Goal: Task Accomplishment & Management: Use online tool/utility

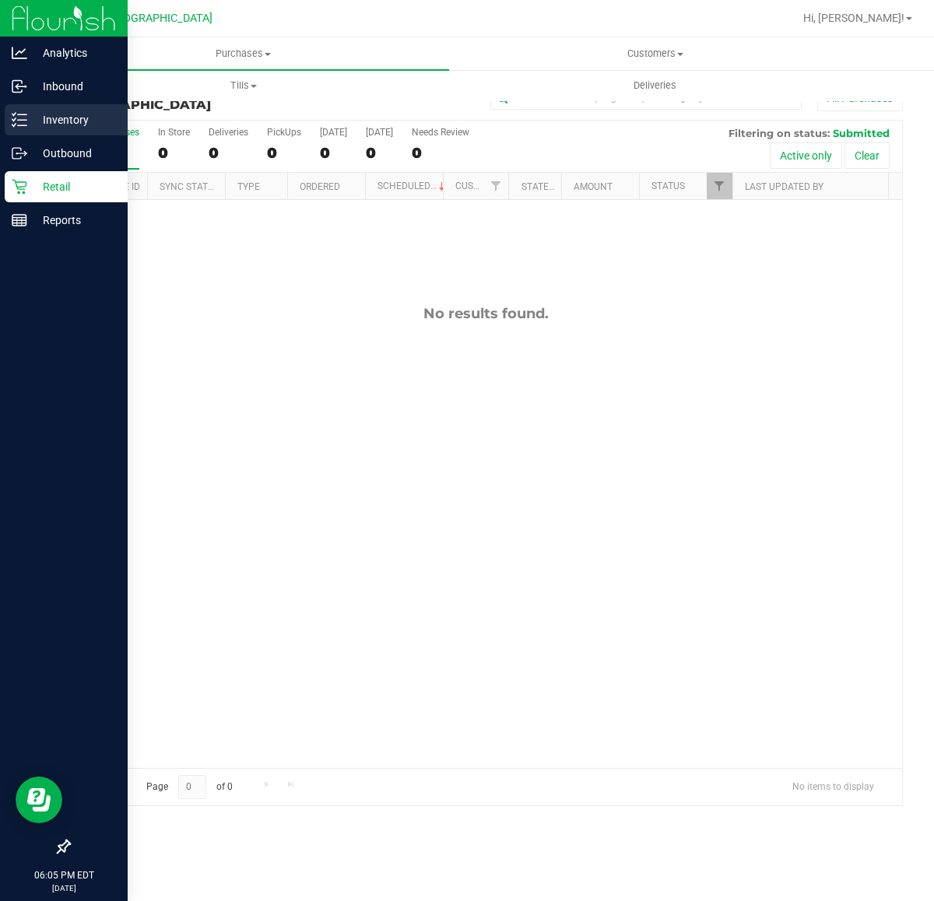
click at [44, 128] on p "Inventory" at bounding box center [73, 119] width 93 height 19
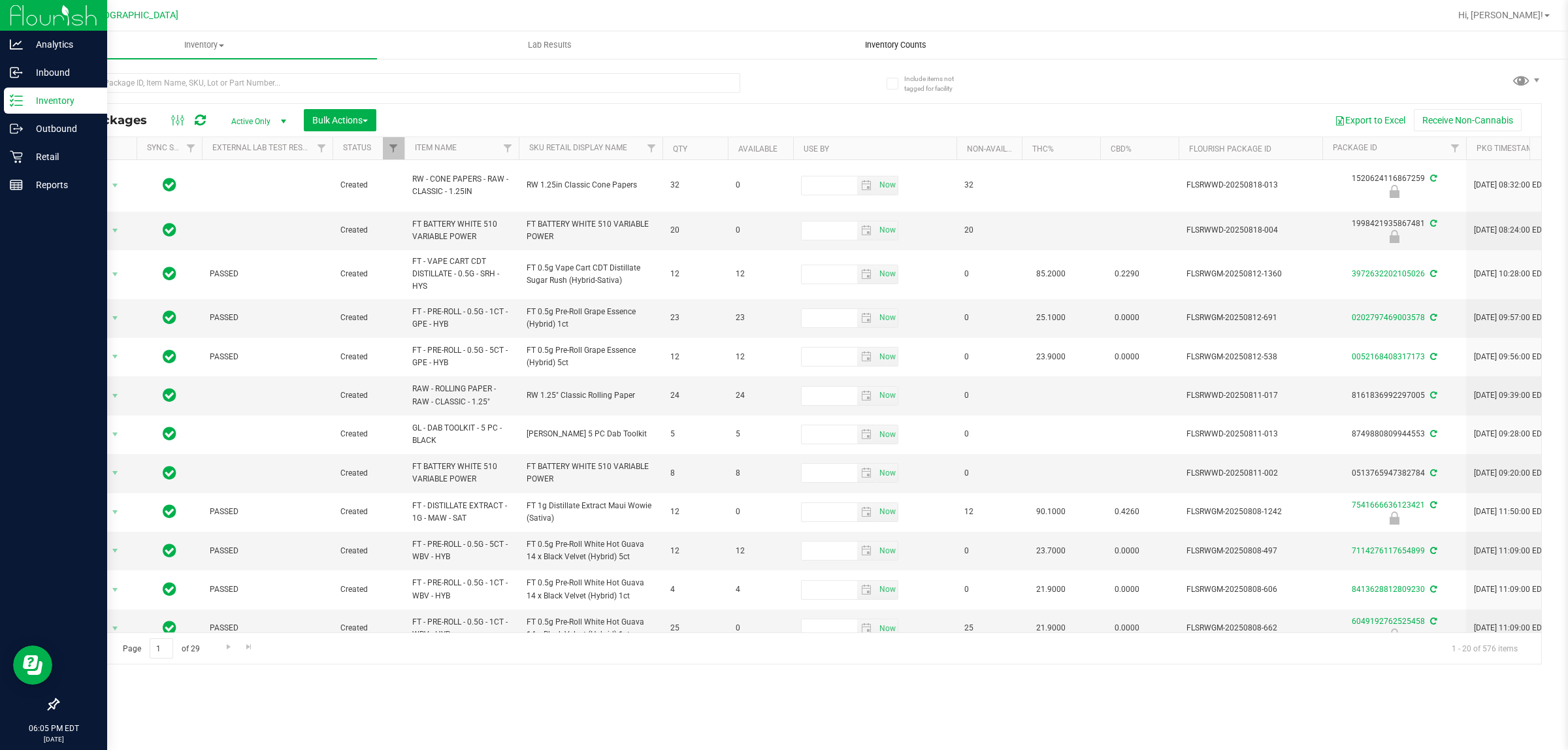
click at [784, 45] on span "Inventory Counts" at bounding box center [895, 45] width 97 height 12
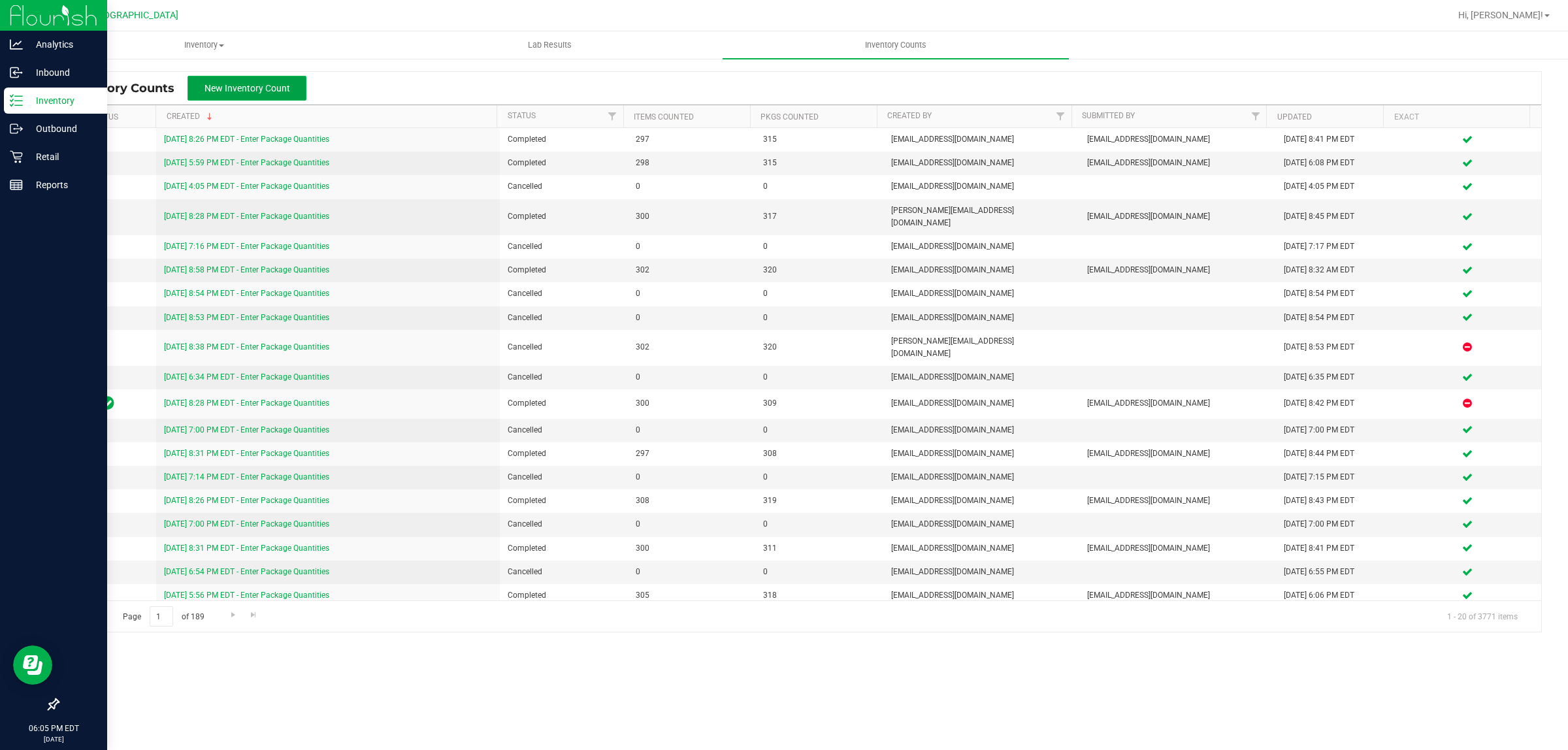
click at [258, 95] on button "New Inventory Count" at bounding box center [247, 88] width 119 height 25
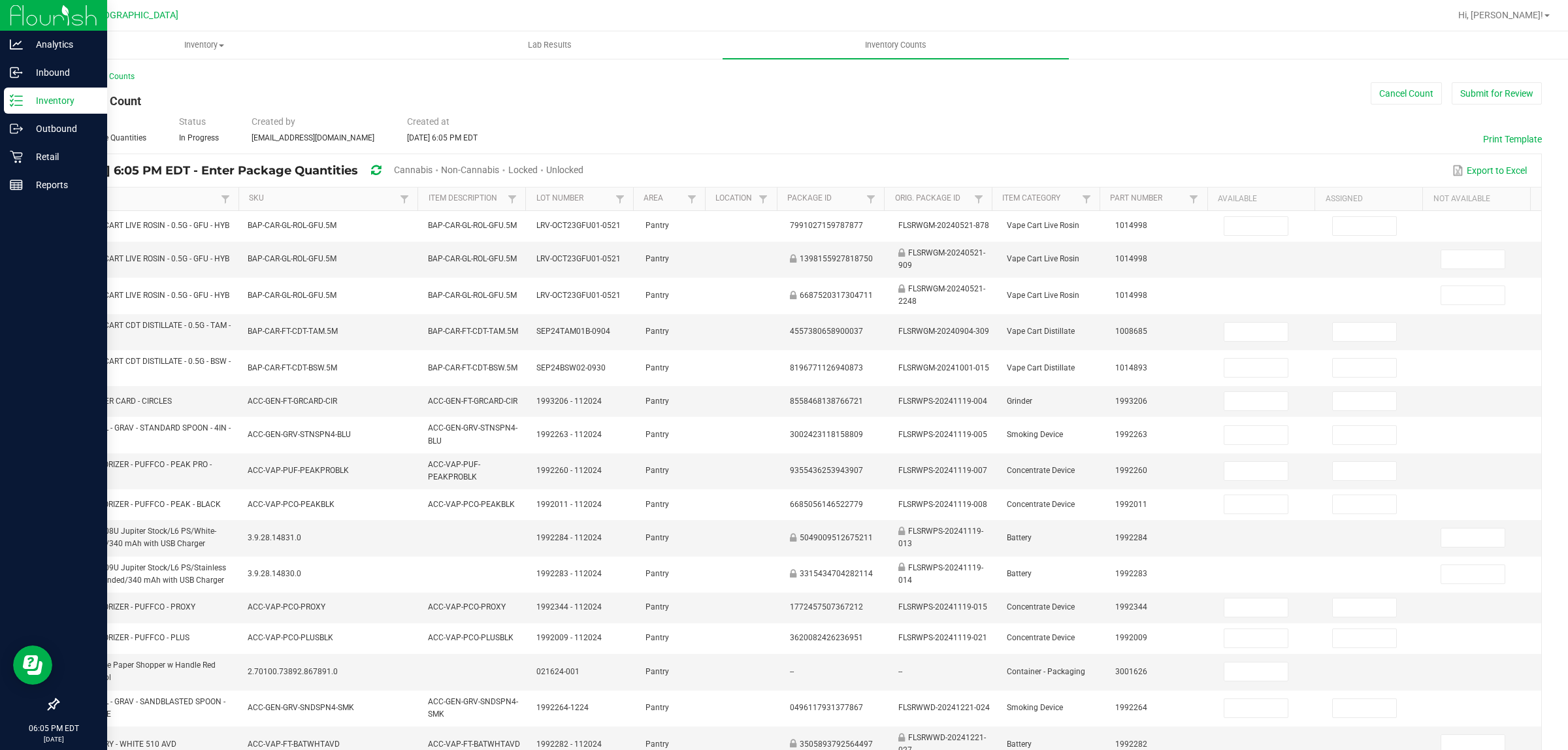
click at [433, 170] on span "Cannabis" at bounding box center [413, 170] width 39 height 10
click at [585, 165] on span "Unlocked" at bounding box center [565, 170] width 37 height 10
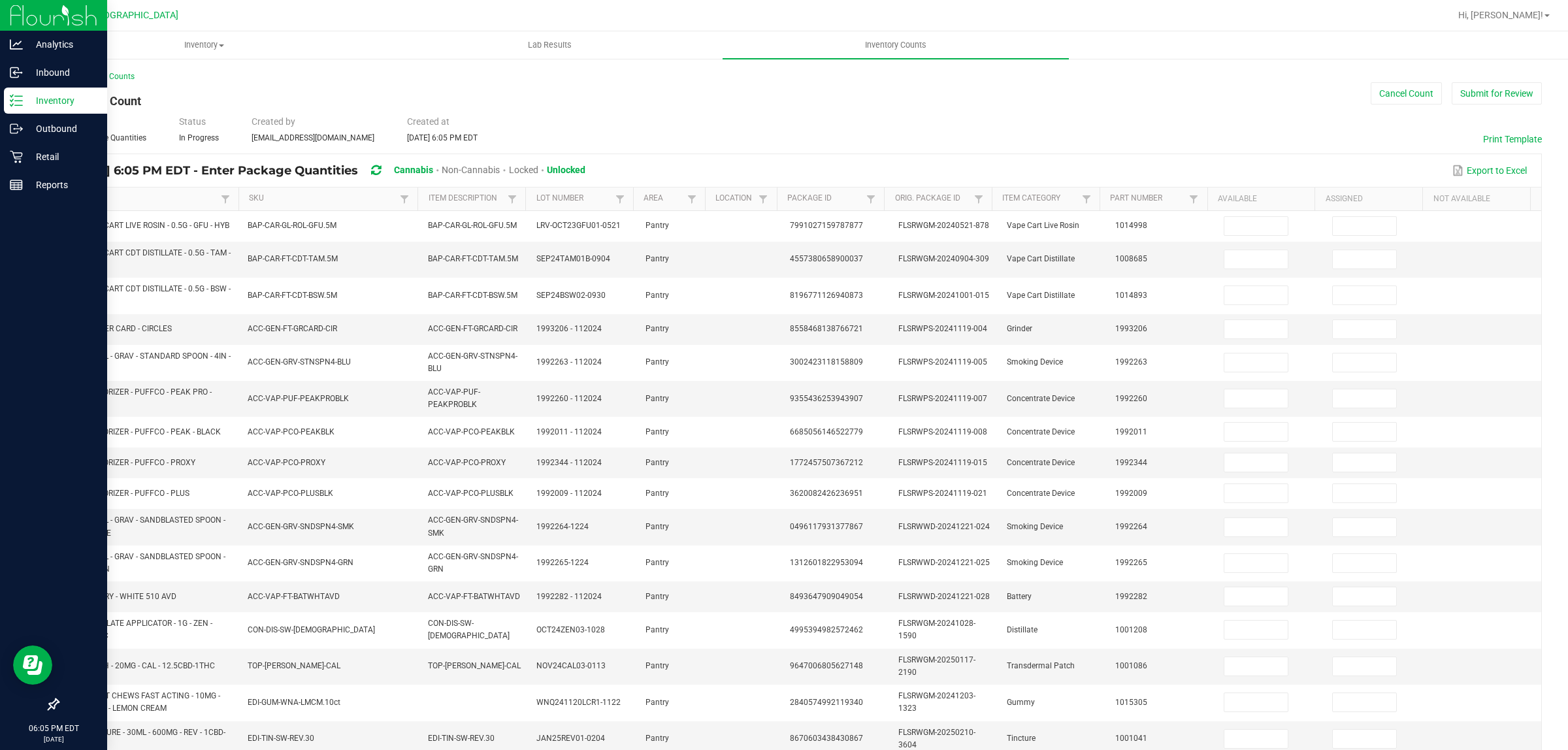
click at [128, 202] on link "Item" at bounding box center [144, 198] width 148 height 10
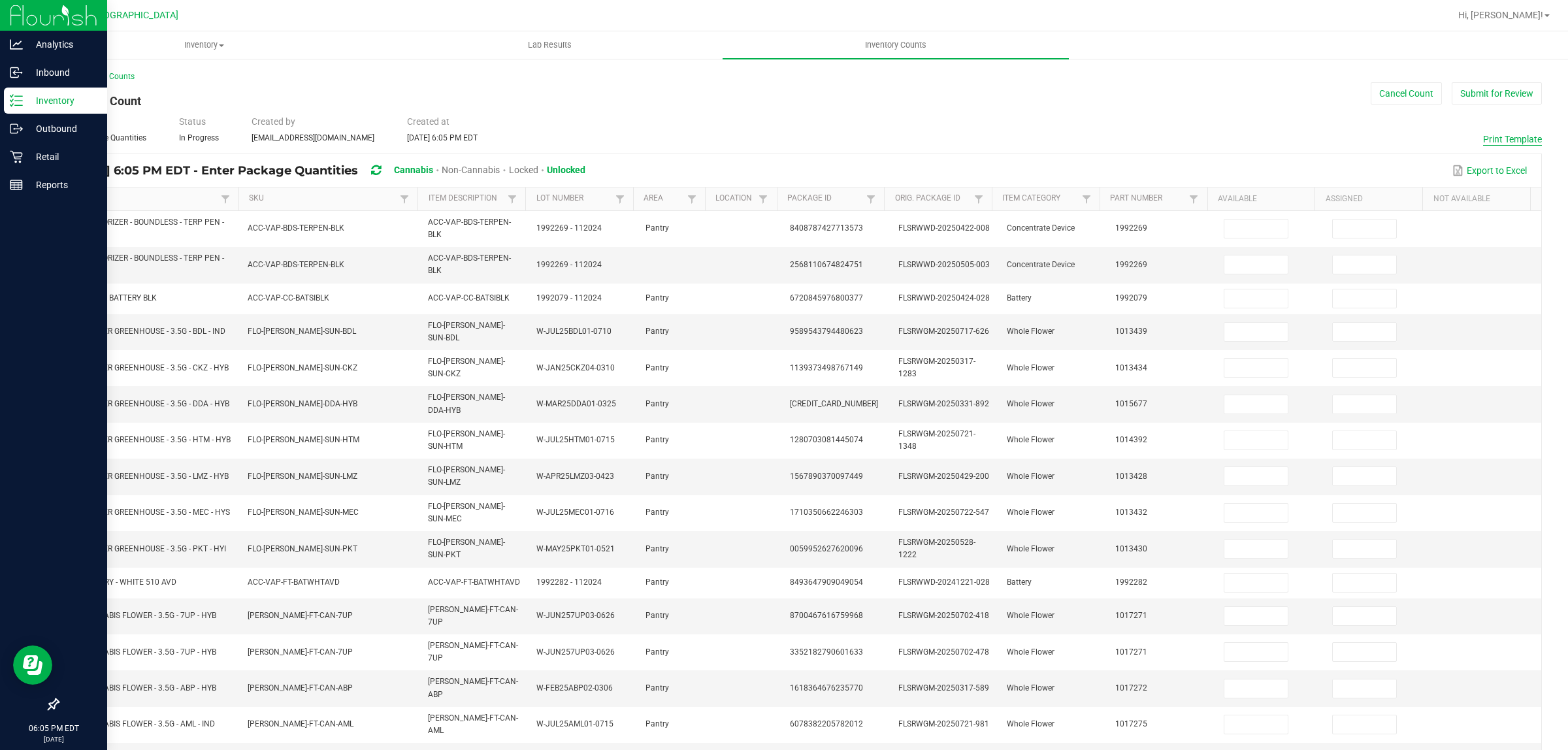
click at [784, 135] on button "Print Template" at bounding box center [1513, 139] width 59 height 13
click at [784, 92] on button "Cancel Count" at bounding box center [1406, 93] width 71 height 22
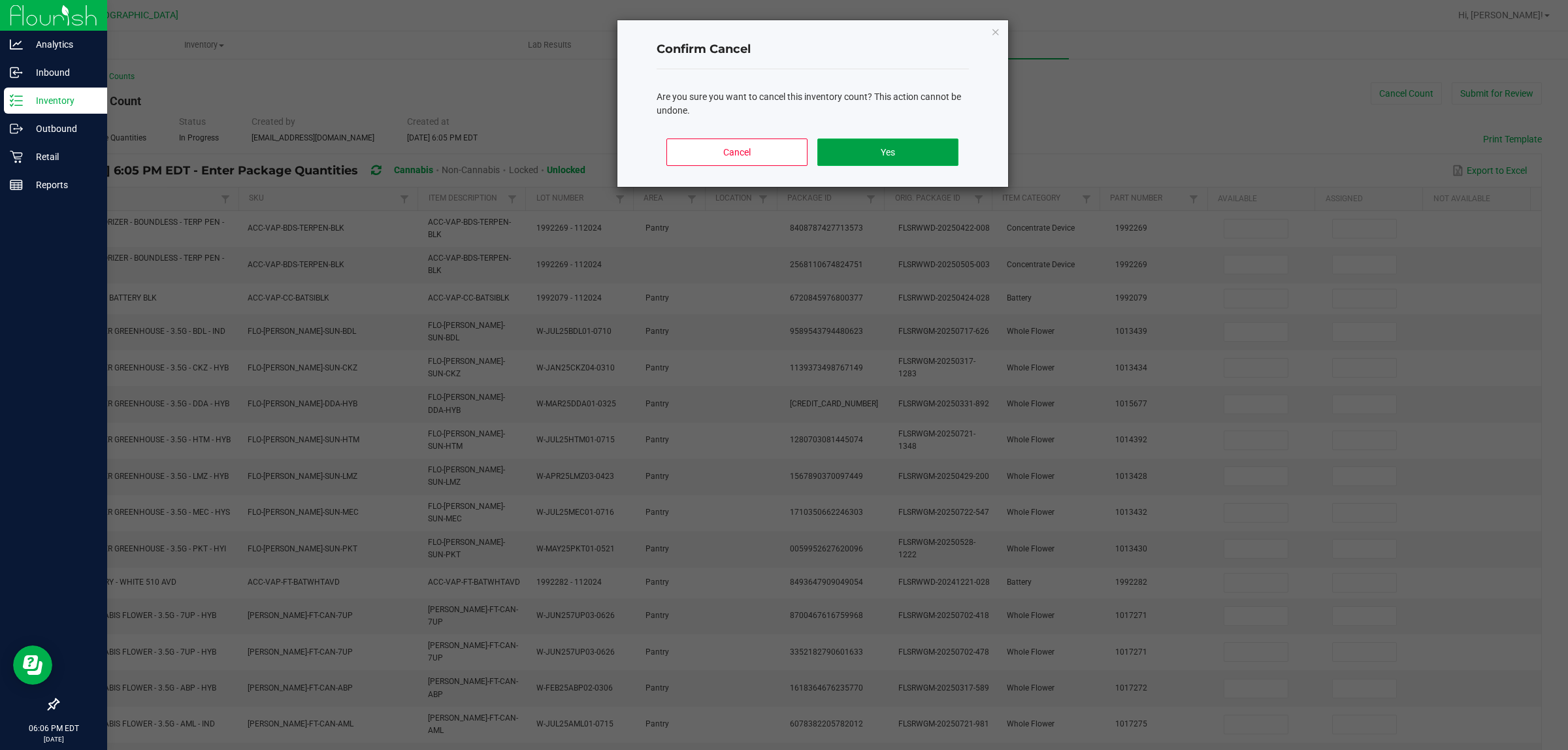
click at [784, 144] on button "Yes" at bounding box center [887, 152] width 140 height 28
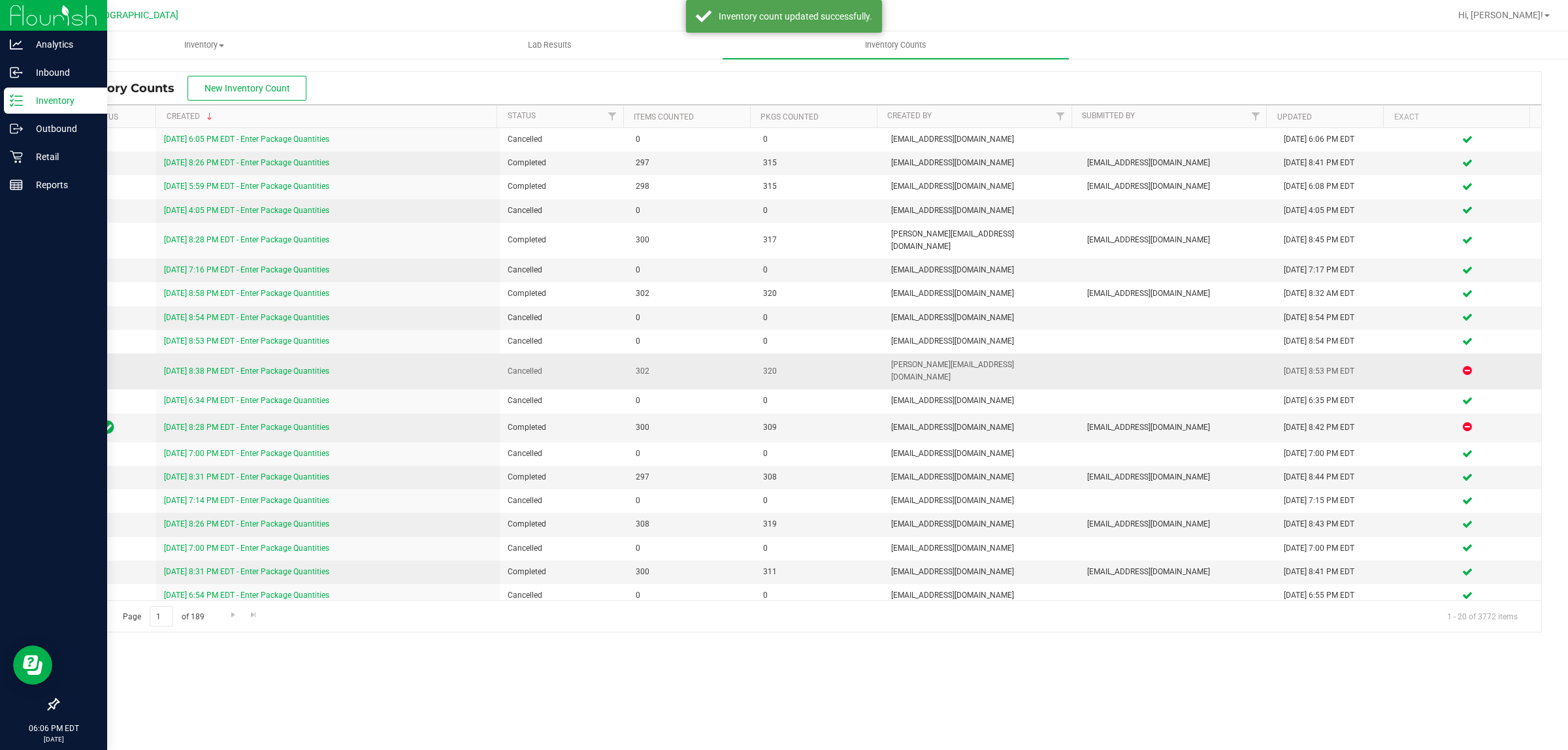
click at [173, 366] on link "[DATE] 8:38 PM EDT - Enter Package Quantities" at bounding box center [246, 370] width 165 height 9
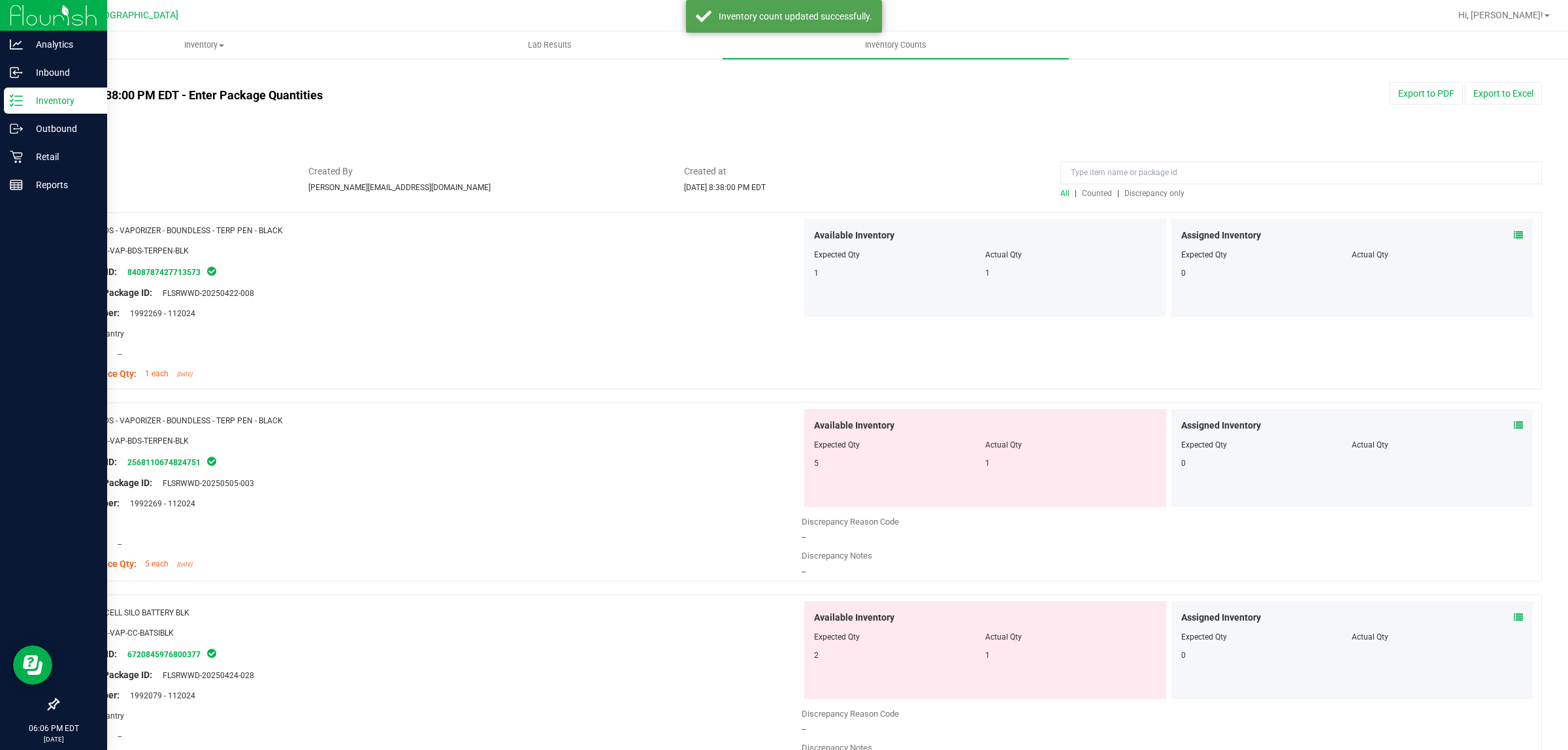
click at [784, 191] on span "Discrepancy only" at bounding box center [1155, 193] width 60 height 9
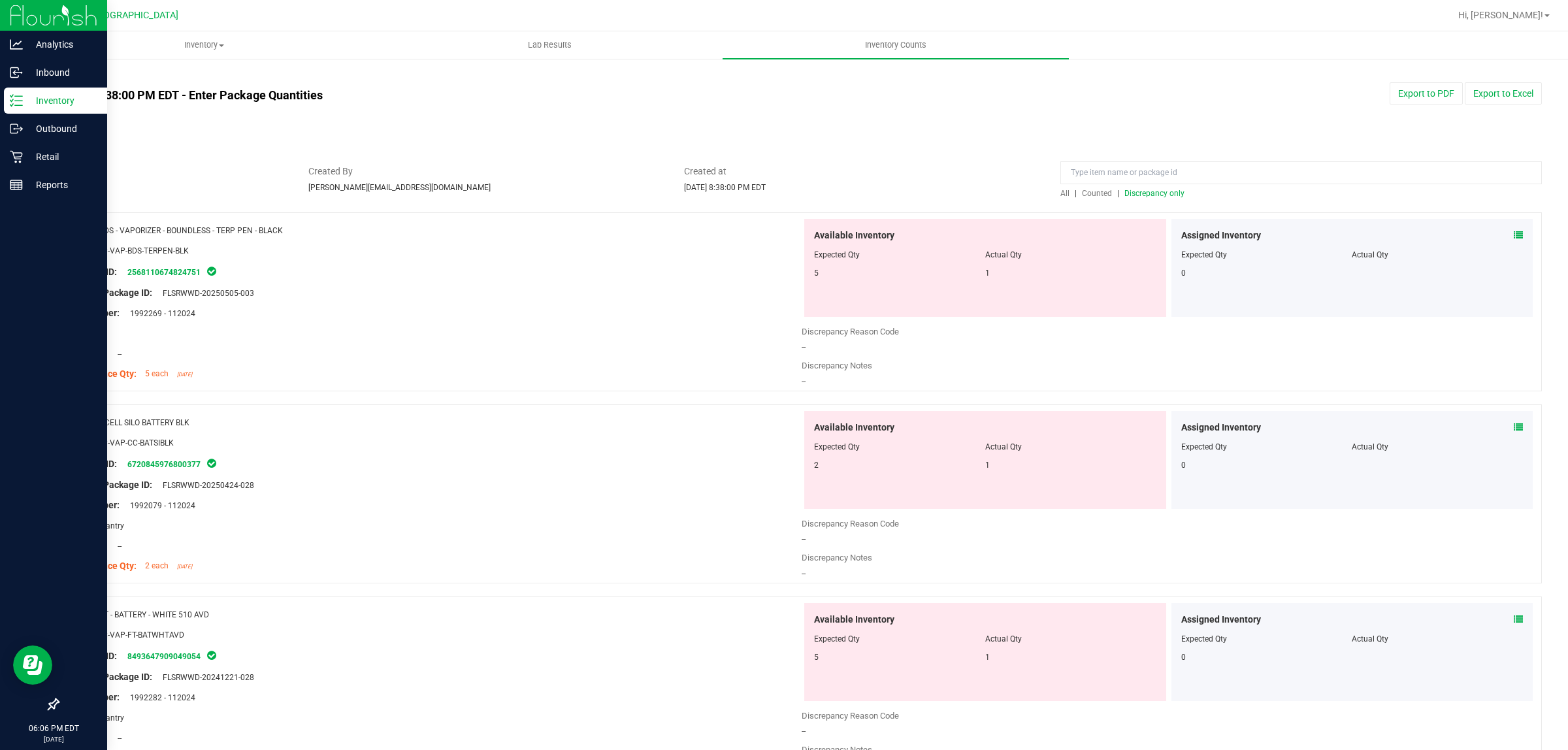
click at [95, 76] on link "All counts" at bounding box center [78, 76] width 43 height 9
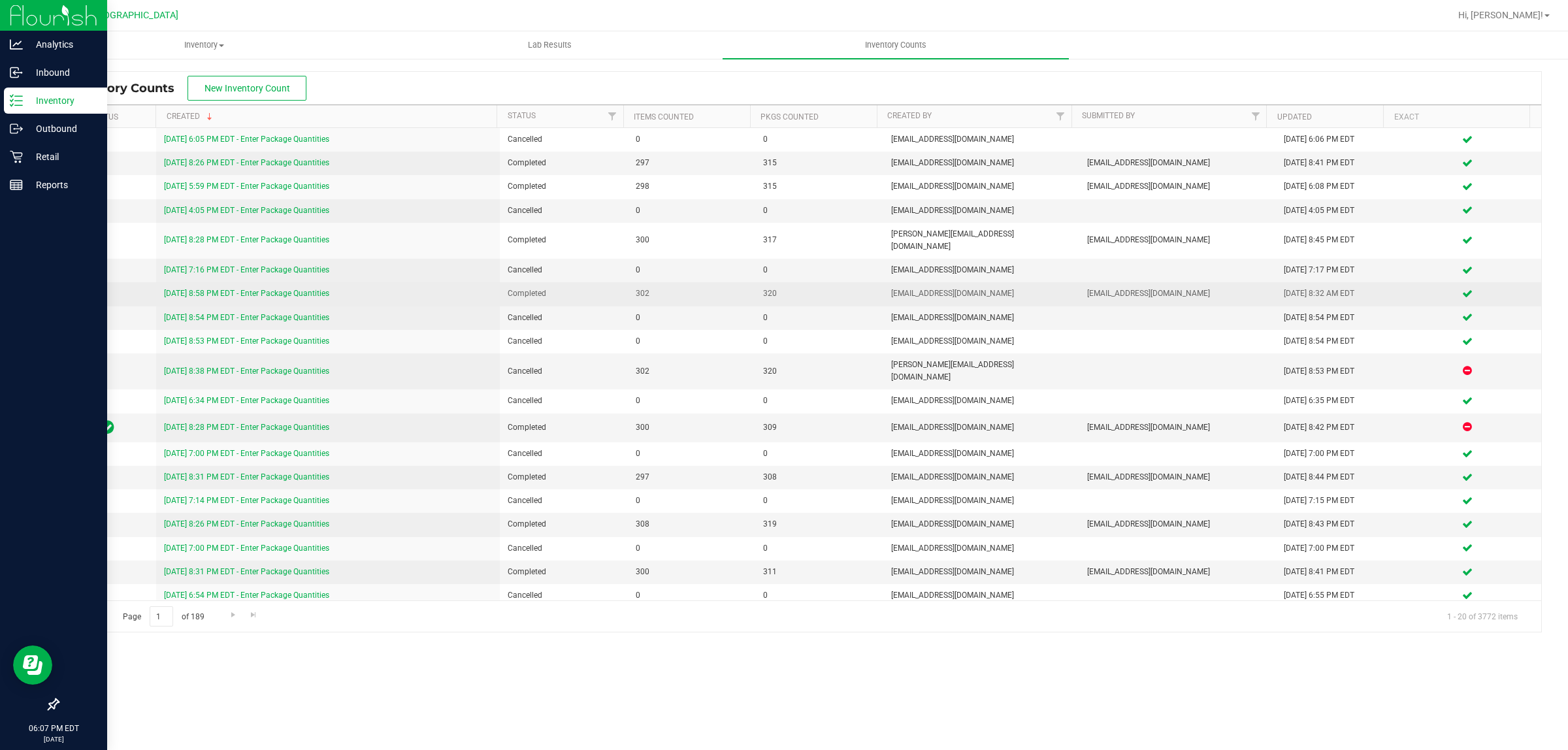
click at [272, 289] on link "[DATE] 8:58 PM EDT - Enter Package Quantities" at bounding box center [246, 293] width 165 height 9
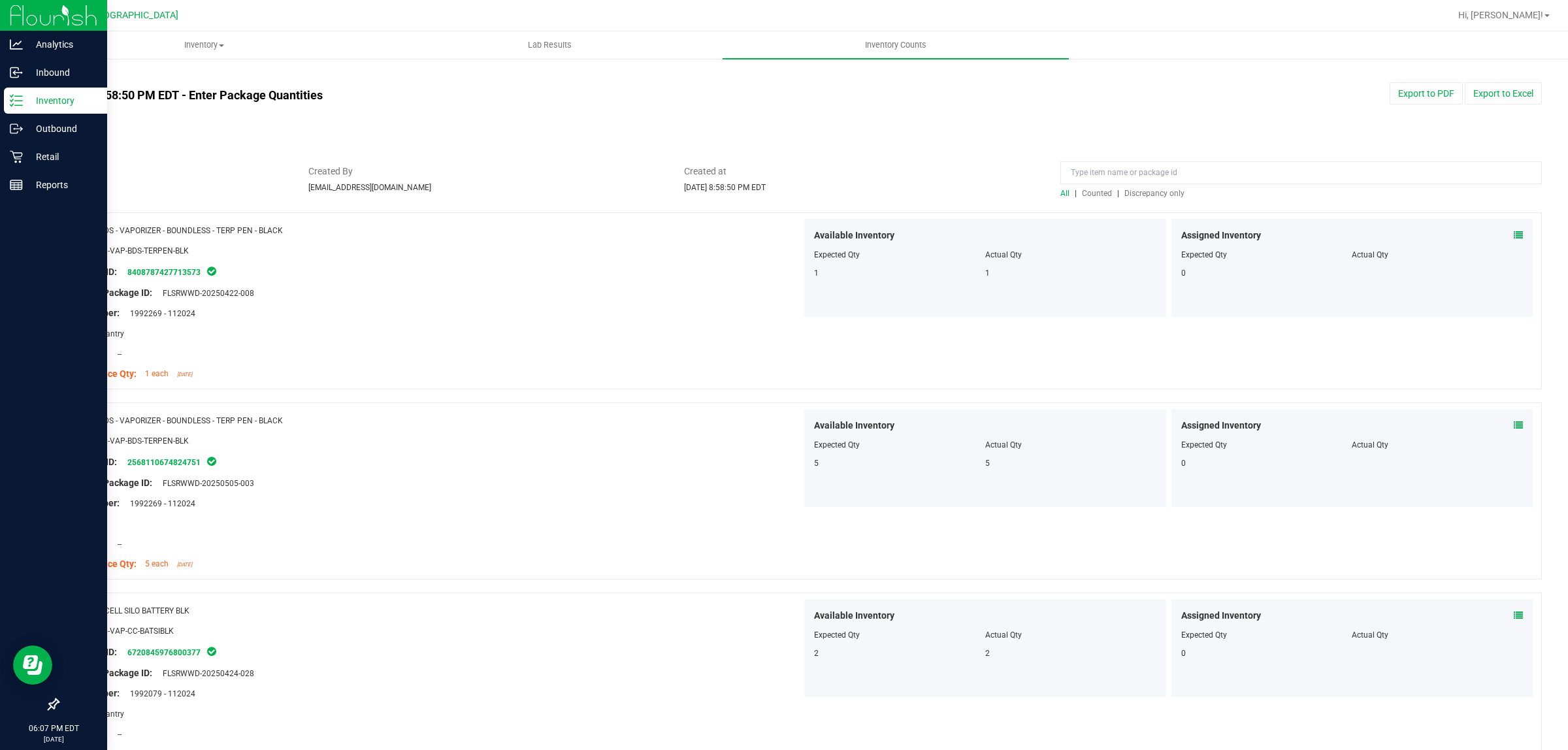
click at [784, 190] on span "Discrepancy only" at bounding box center [1155, 193] width 60 height 9
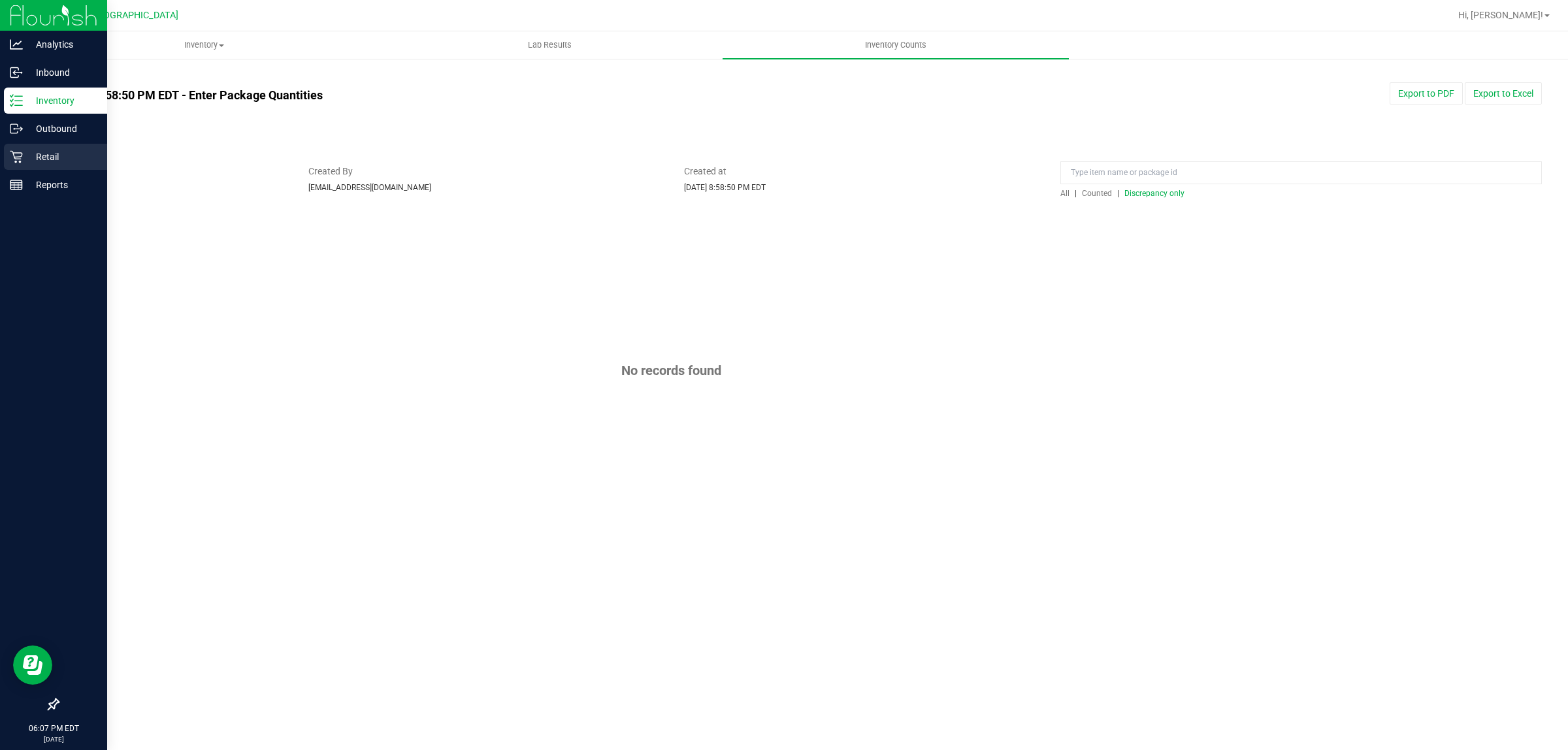
click at [19, 160] on icon at bounding box center [16, 157] width 13 height 13
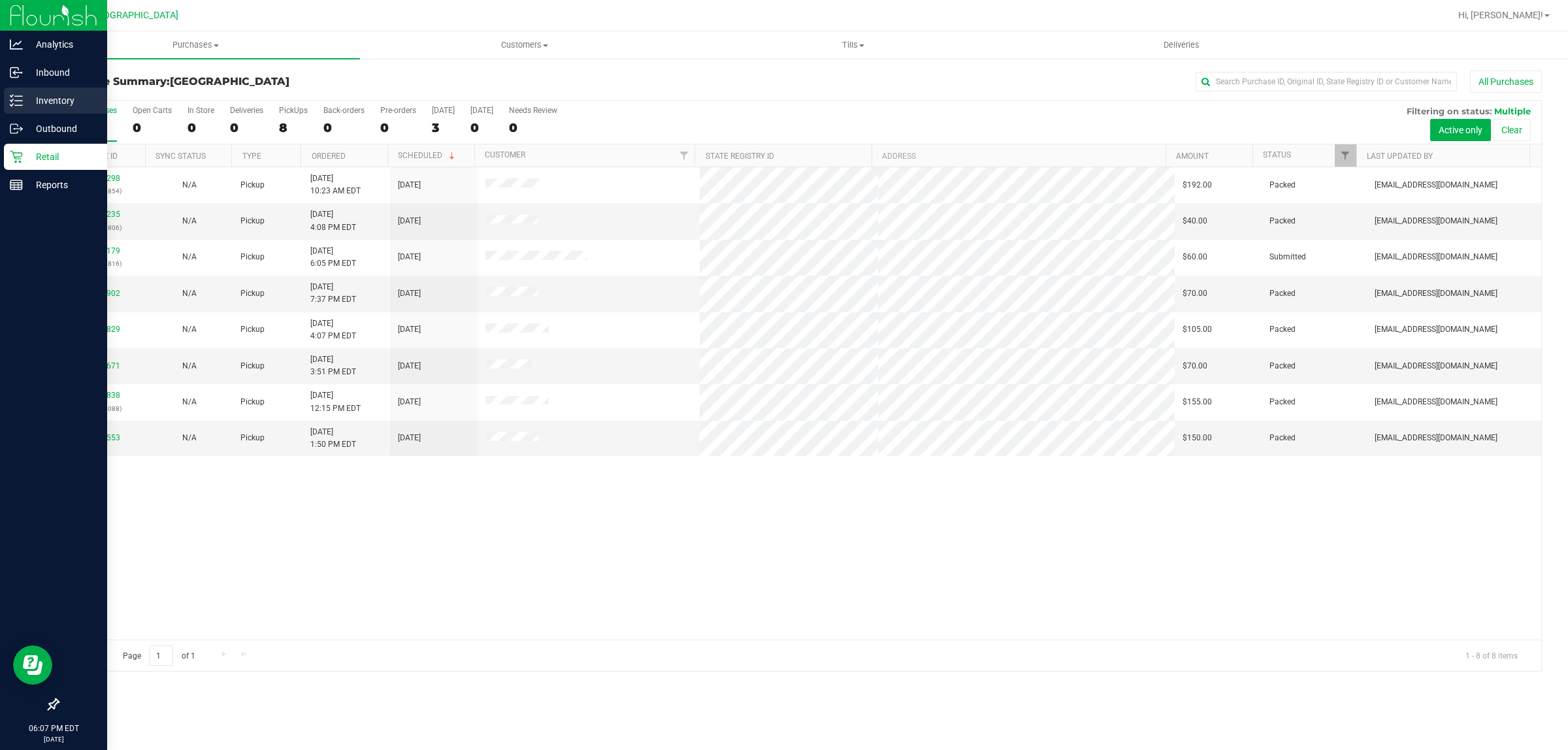
click at [7, 100] on div "Inventory" at bounding box center [55, 100] width 103 height 26
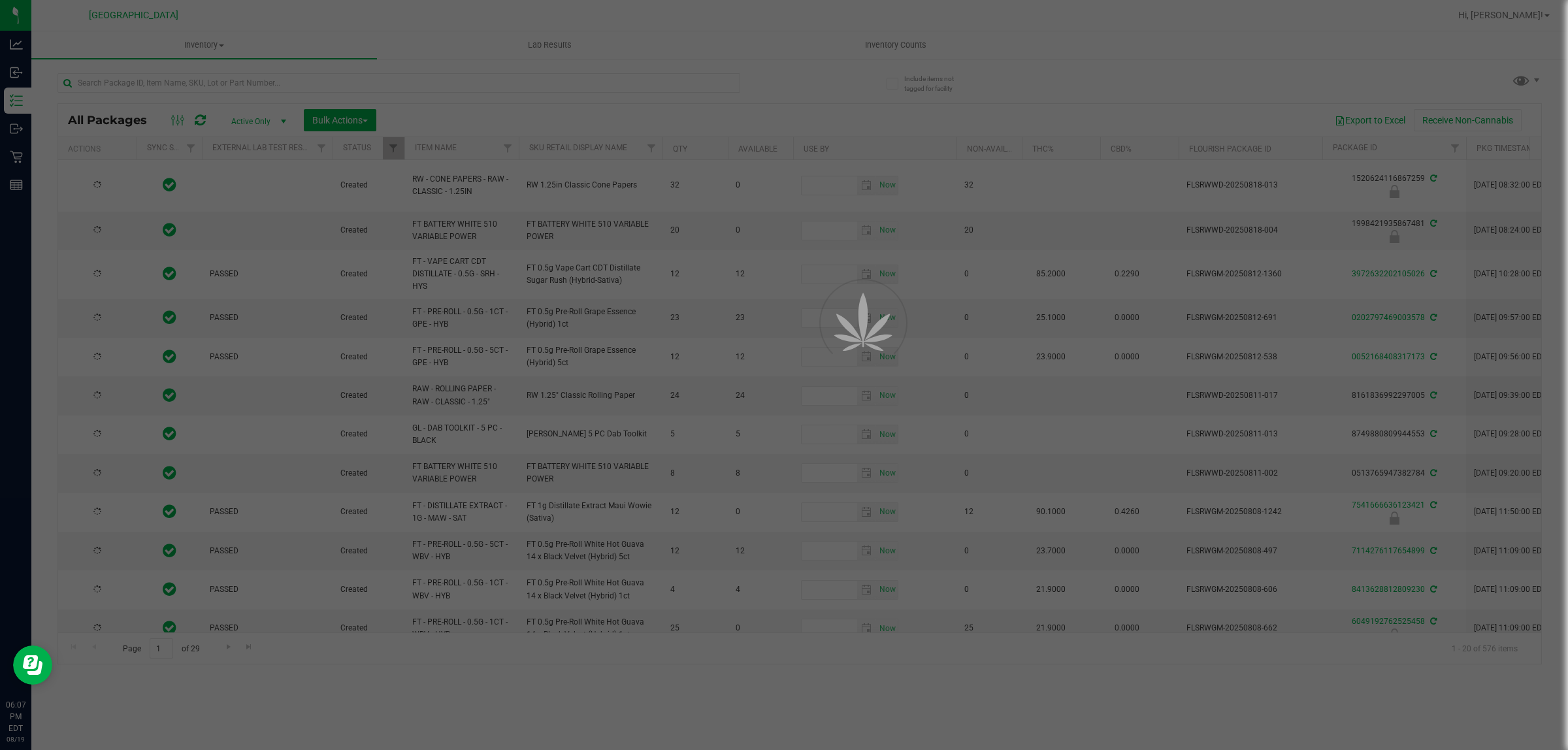
click at [784, 46] on div at bounding box center [784, 375] width 1568 height 750
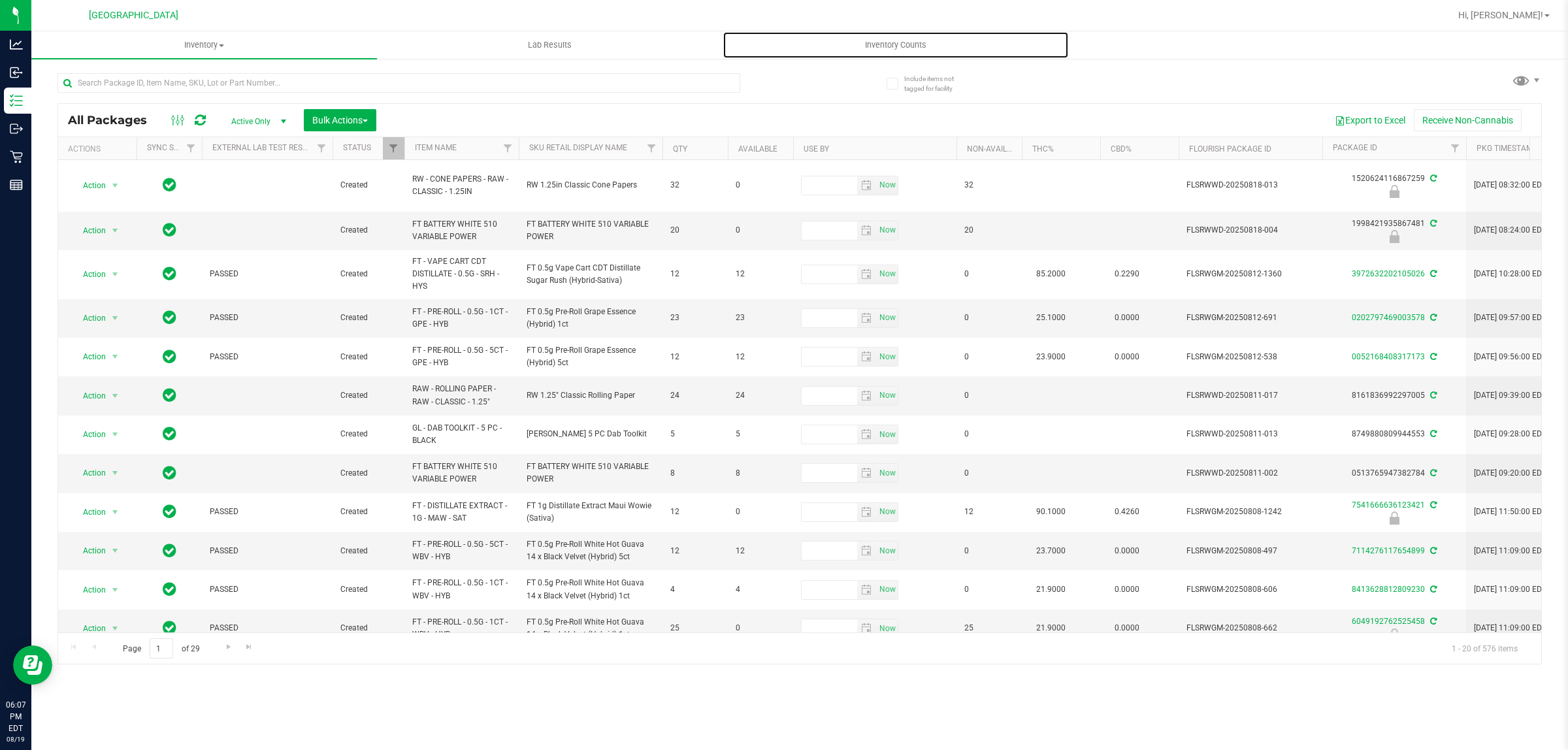
click at [784, 46] on span "Inventory Counts" at bounding box center [895, 45] width 97 height 12
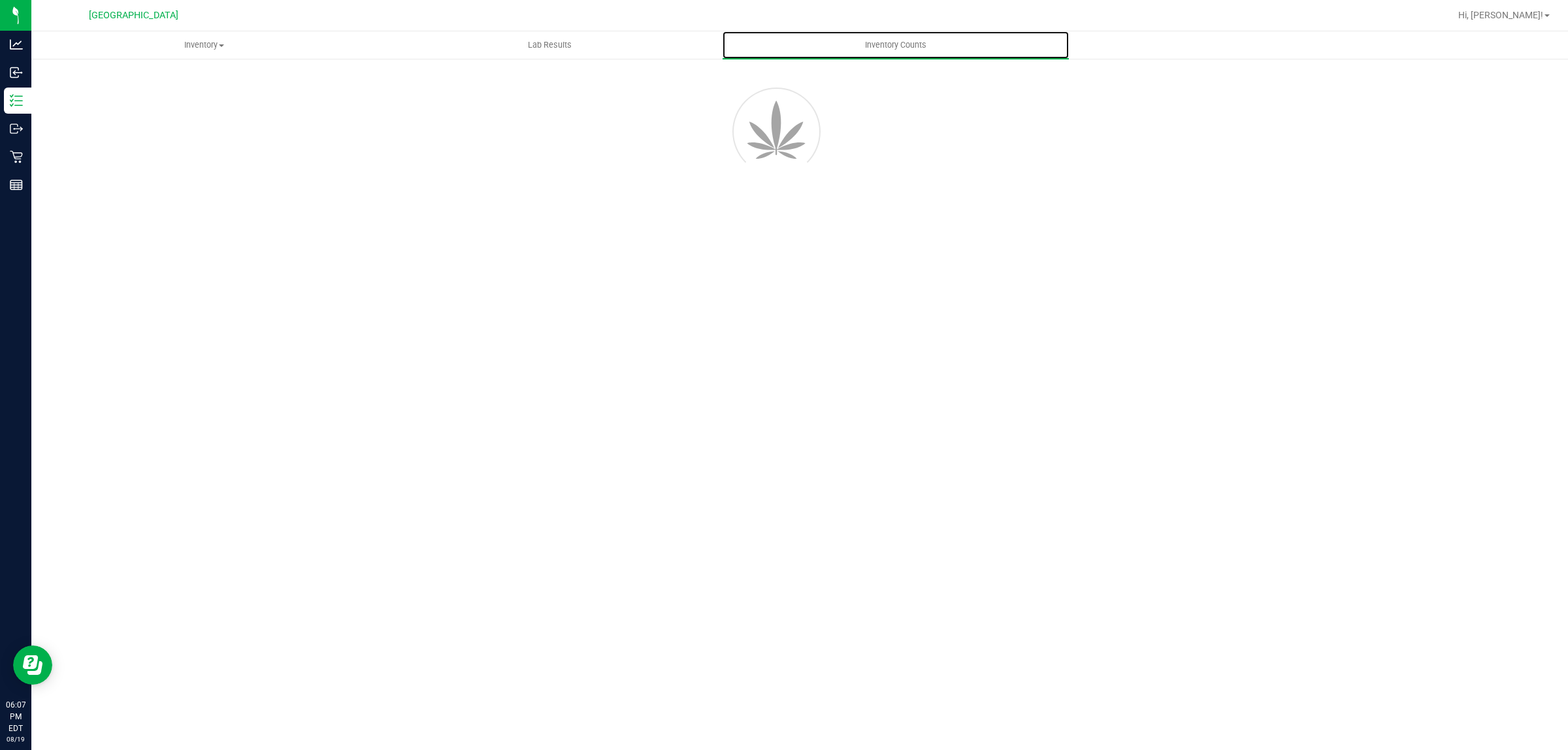
click at [784, 46] on span "Inventory Counts" at bounding box center [895, 45] width 97 height 12
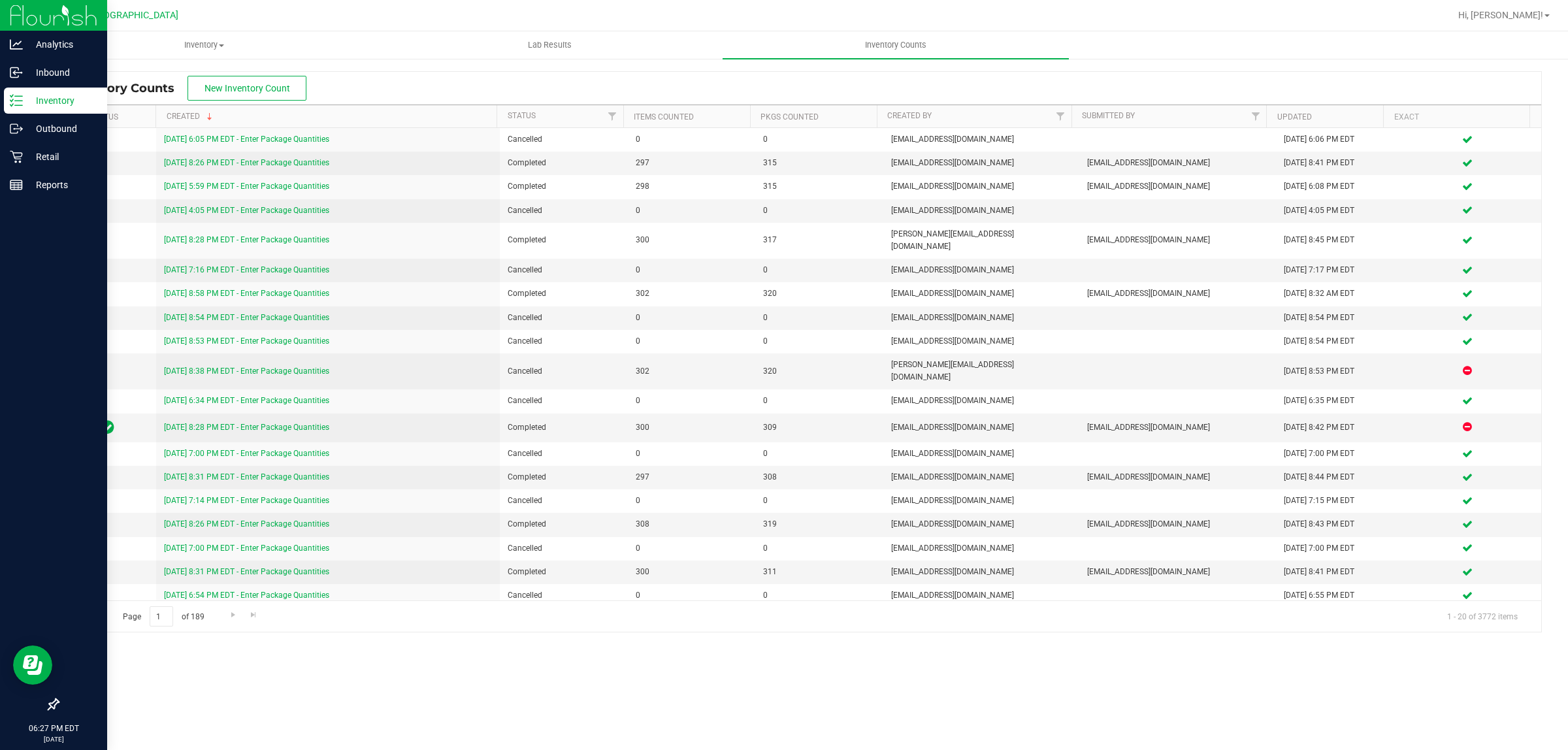
click at [66, 104] on p "Inventory" at bounding box center [61, 100] width 78 height 16
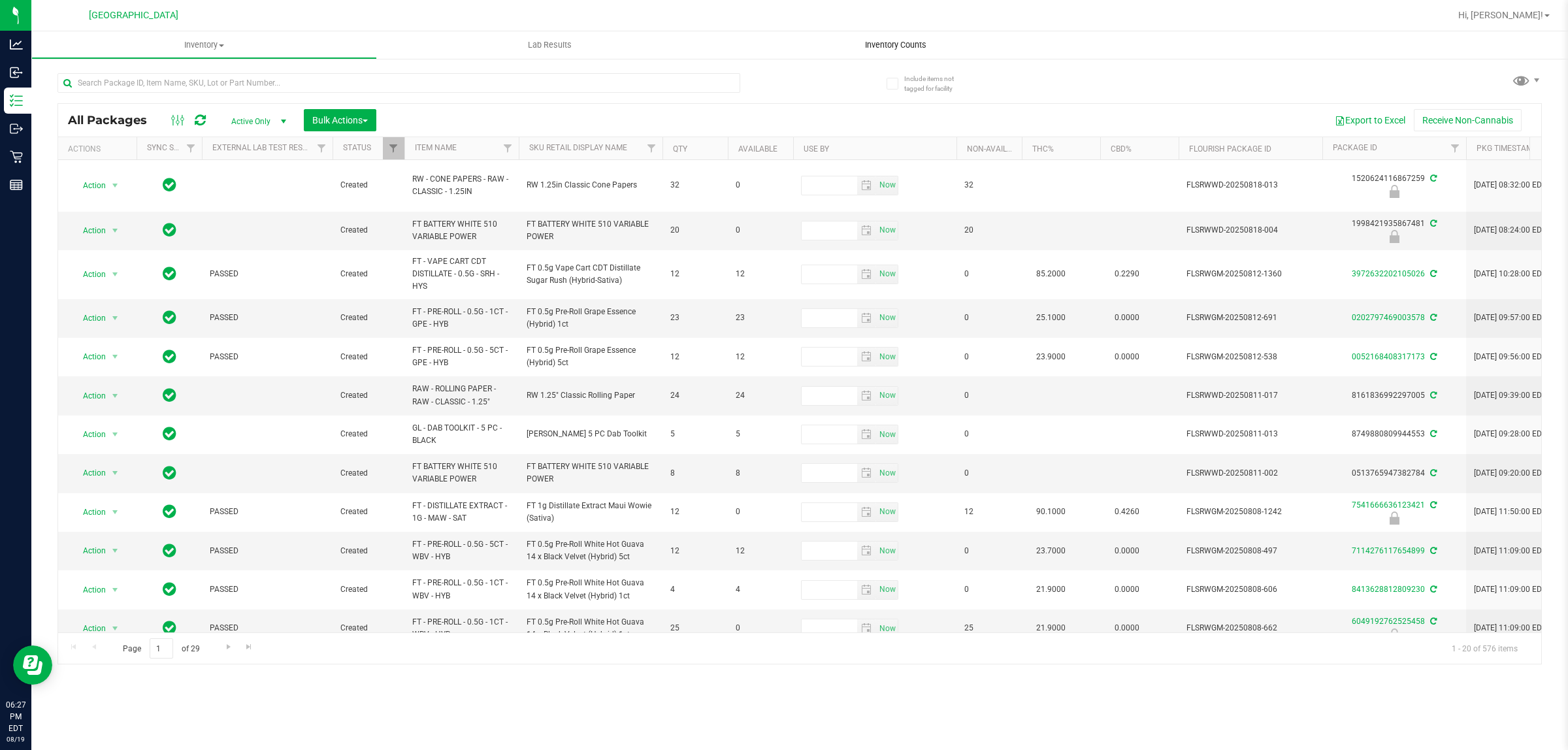
click at [784, 47] on span "Inventory Counts" at bounding box center [895, 45] width 97 height 12
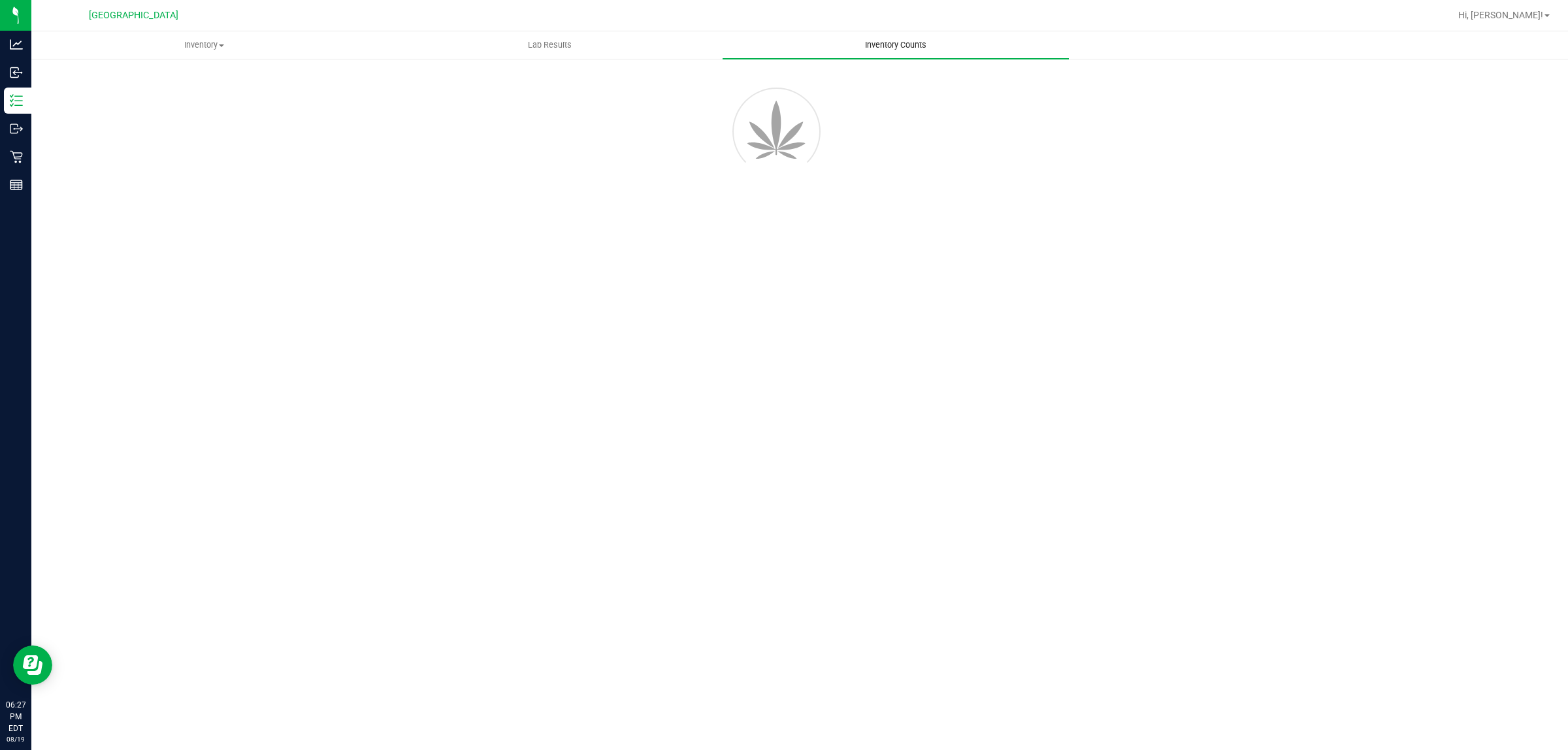
click at [784, 47] on span "Inventory Counts" at bounding box center [895, 45] width 97 height 12
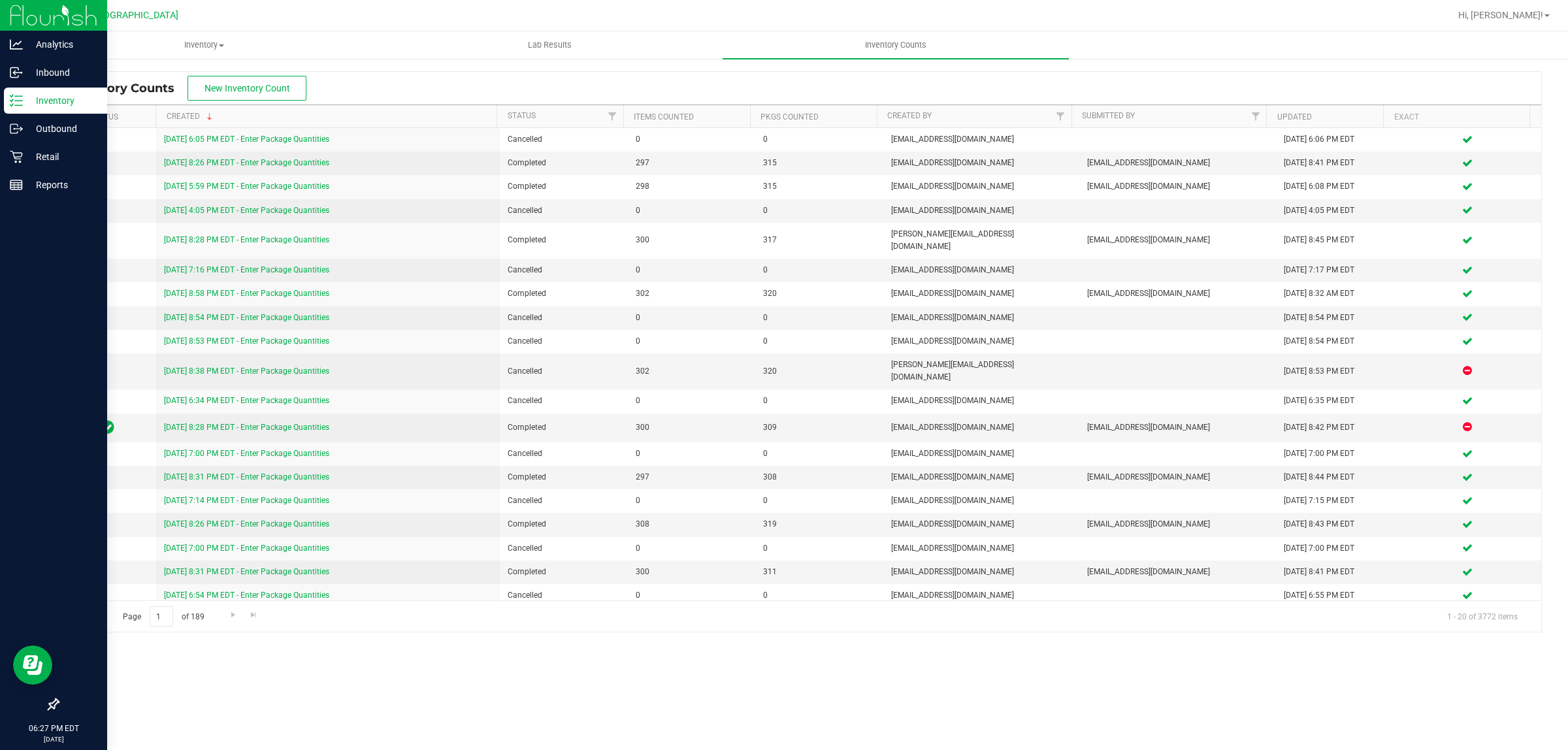
click at [37, 97] on p "Inventory" at bounding box center [61, 100] width 78 height 16
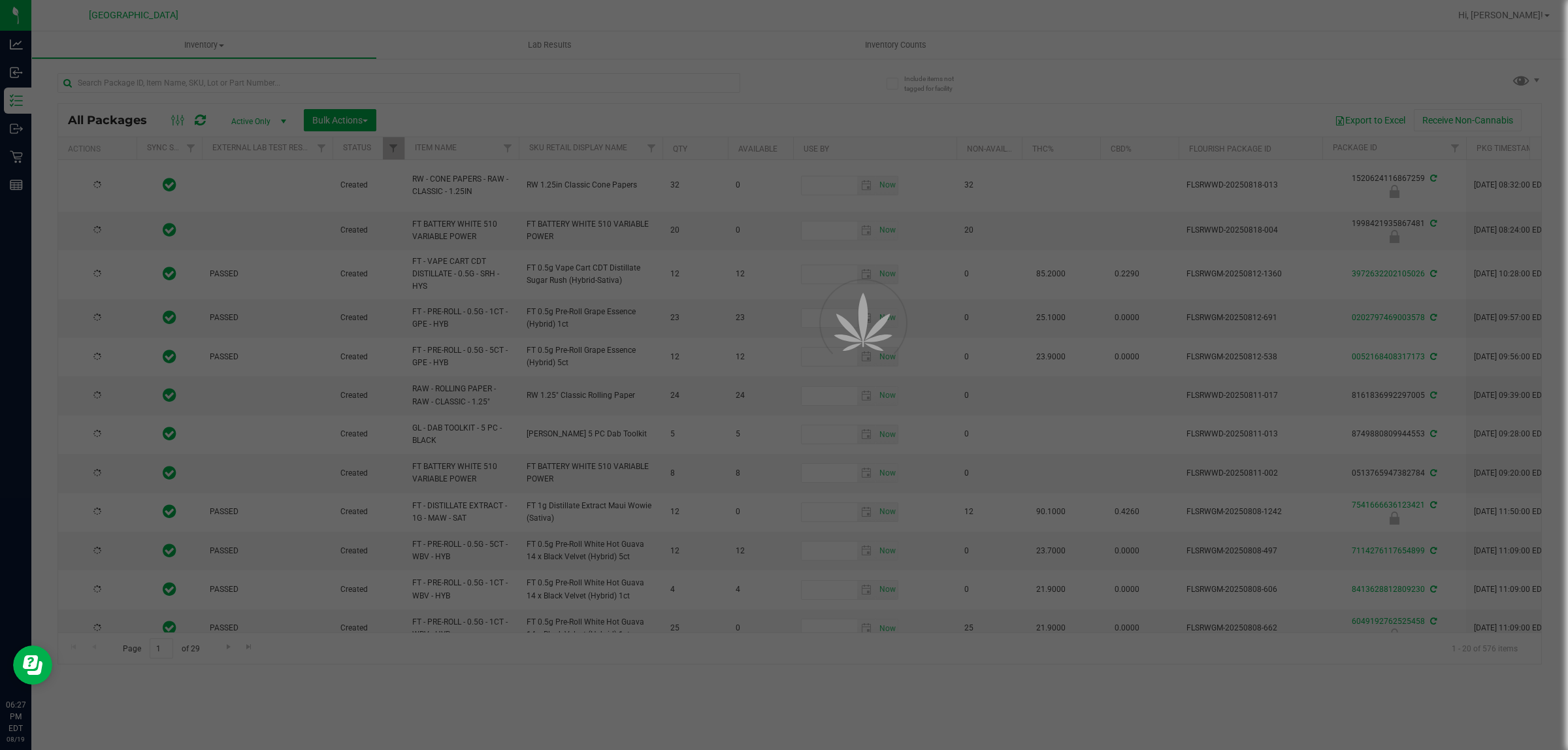
click at [237, 83] on div at bounding box center [784, 375] width 1568 height 750
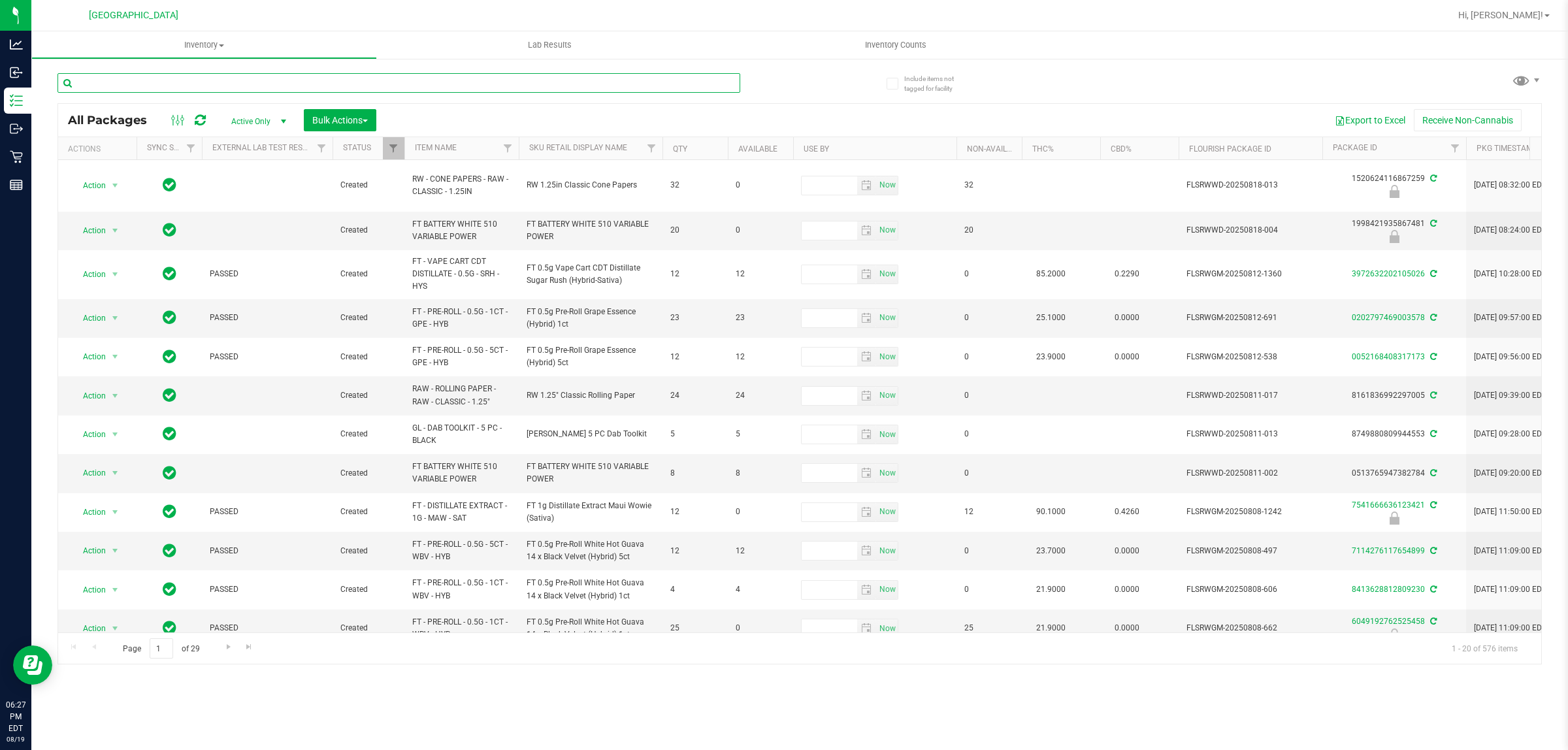
click at [234, 82] on input "text" at bounding box center [398, 82] width 683 height 19
type input "3332426059550330"
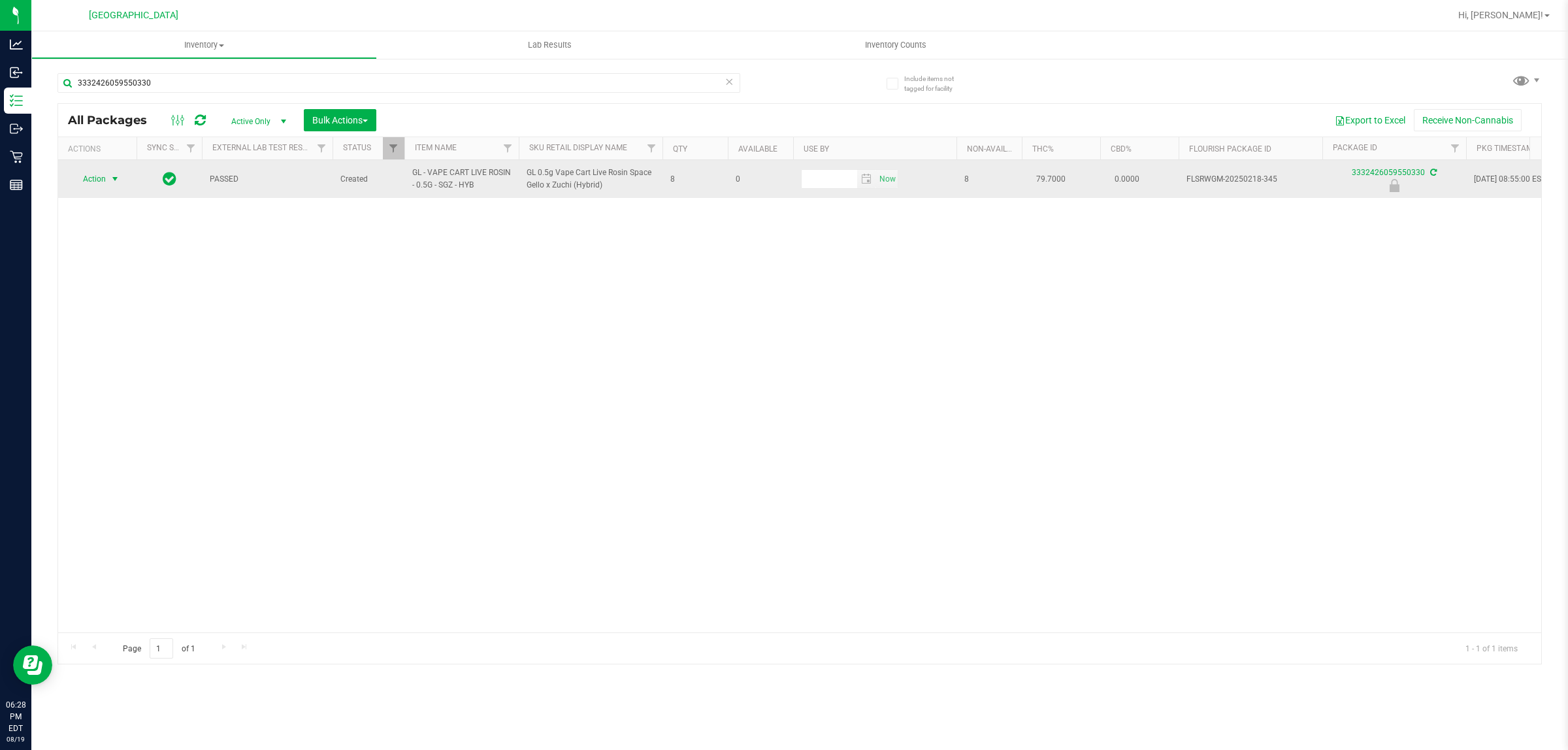
click at [116, 178] on span "select" at bounding box center [115, 179] width 10 height 10
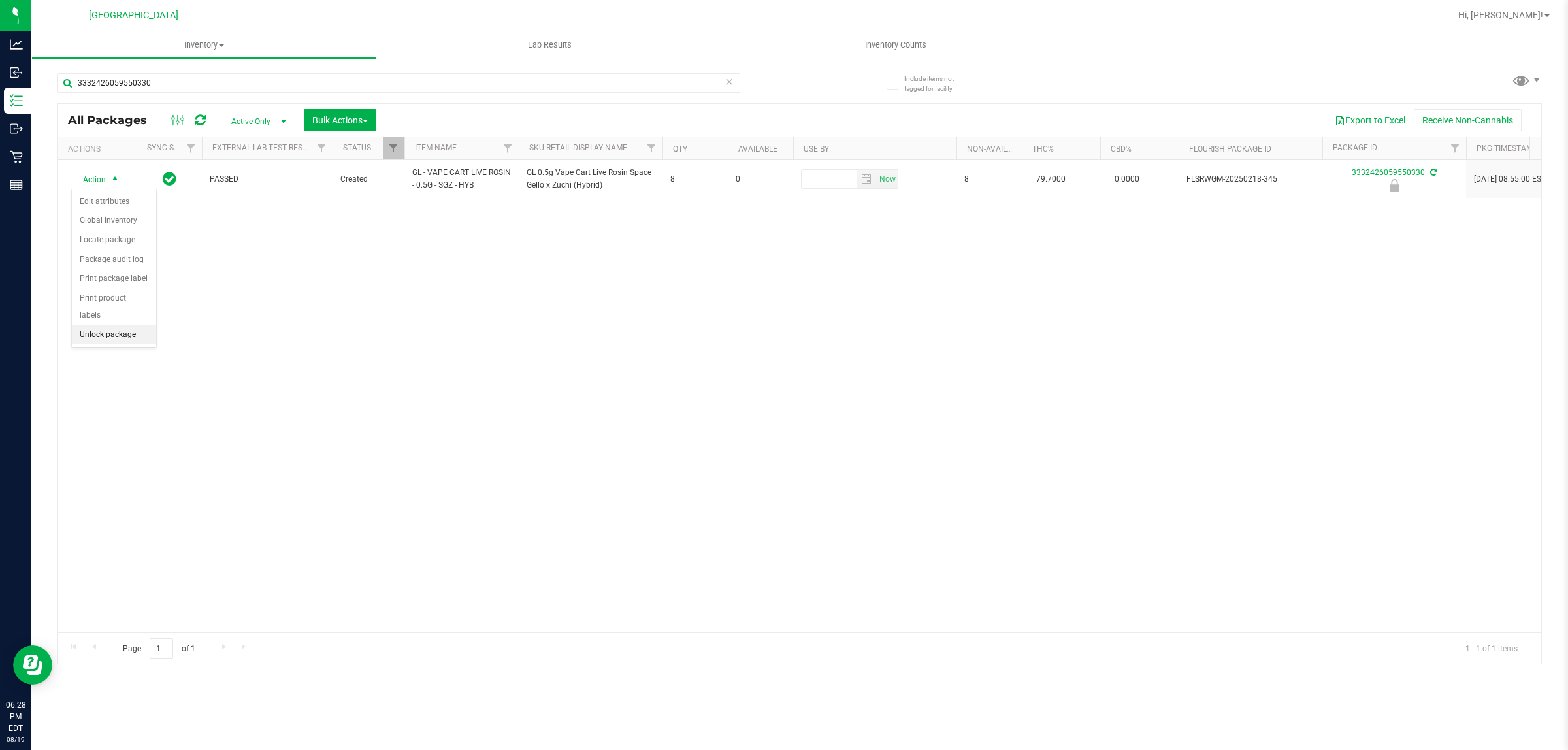
click at [99, 328] on li "Unlock package" at bounding box center [114, 334] width 84 height 19
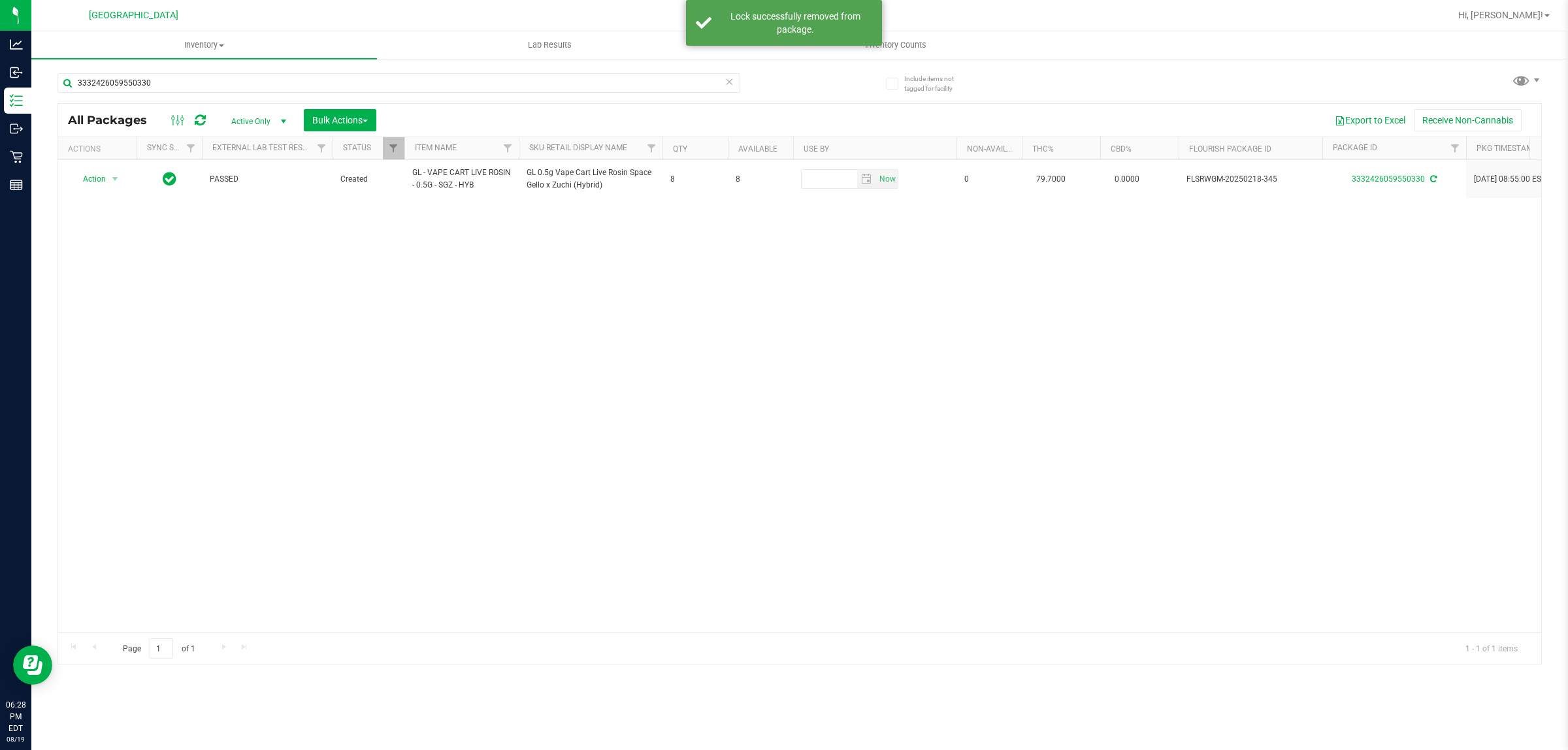
click at [440, 183] on span "GL - VAPE CART LIVE ROSIN - 0.5G - SGZ - HYB" at bounding box center [461, 179] width 98 height 25
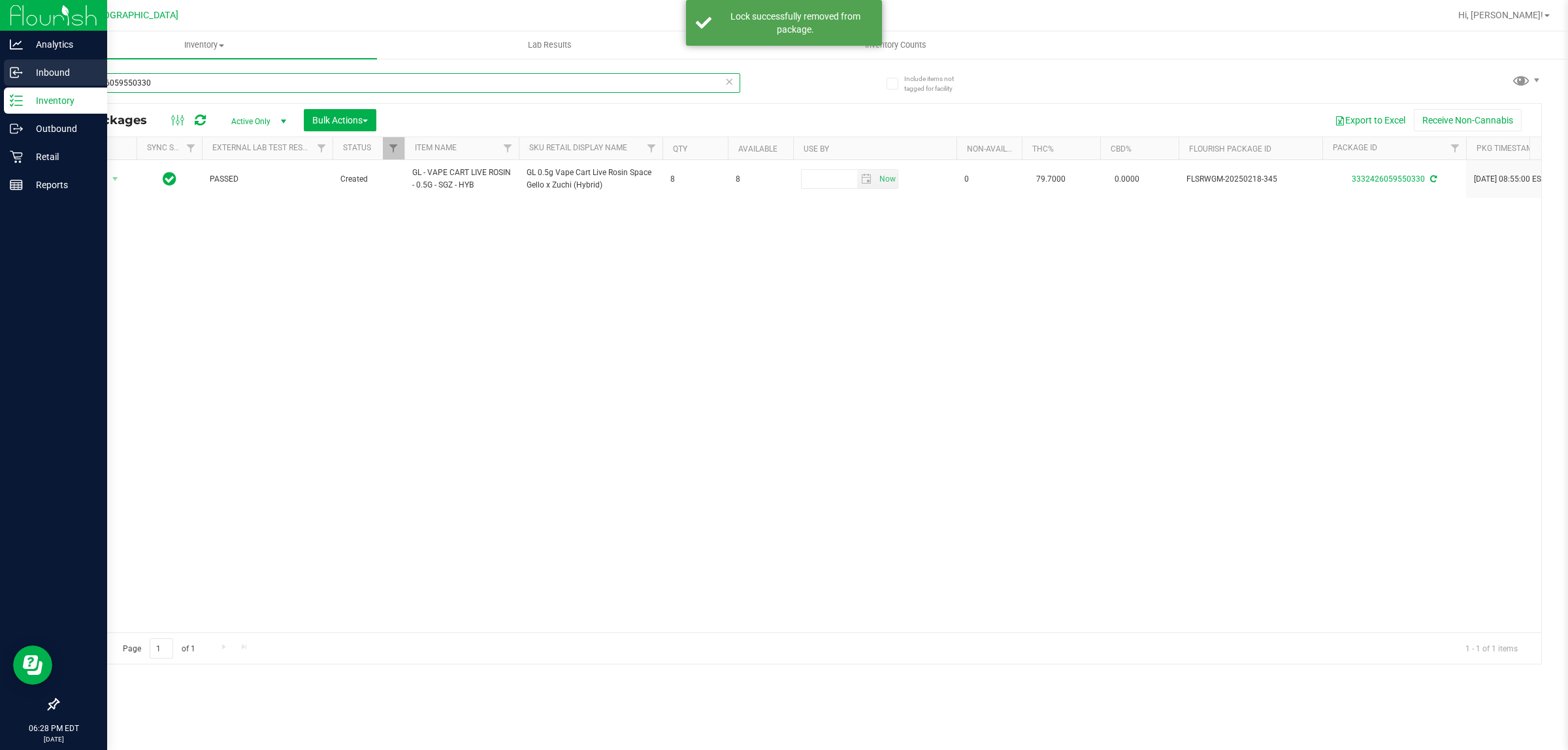
drag, startPoint x: 175, startPoint y: 88, endPoint x: 34, endPoint y: 83, distance: 141.1
click at [0, 60] on div "Analytics Inbound Inventory Outbound Retail Reports 06:28 PM EDT [DATE] 08/19 […" at bounding box center [784, 375] width 1568 height 750
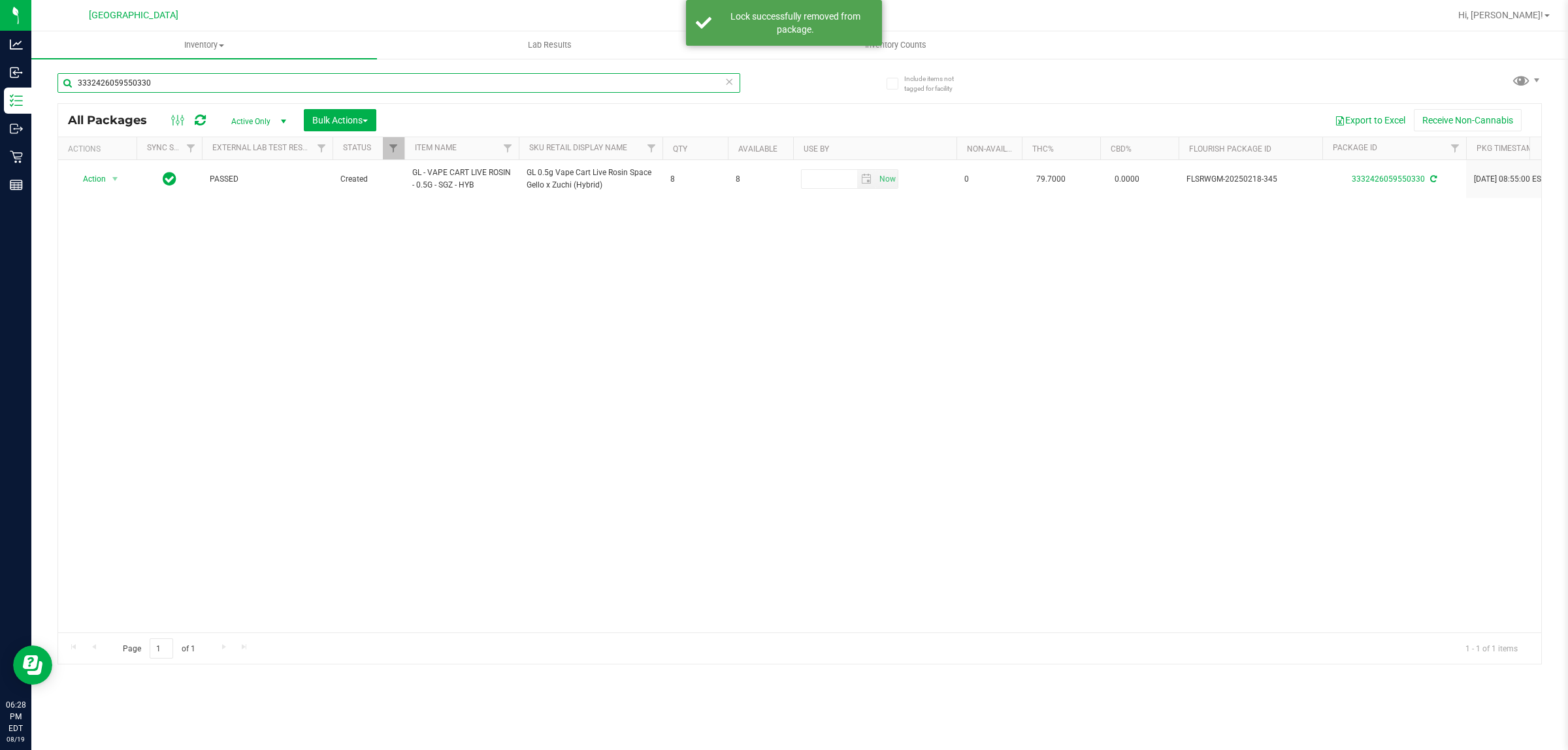
paste input "GL - VAPE CART LIVE ROSIN - 0.5G - SGZ - HYB"
type input "GL - VAPE CART LIVE ROSIN - 0.5G - SGZ - HYB"
